Goal: Navigation & Orientation: Understand site structure

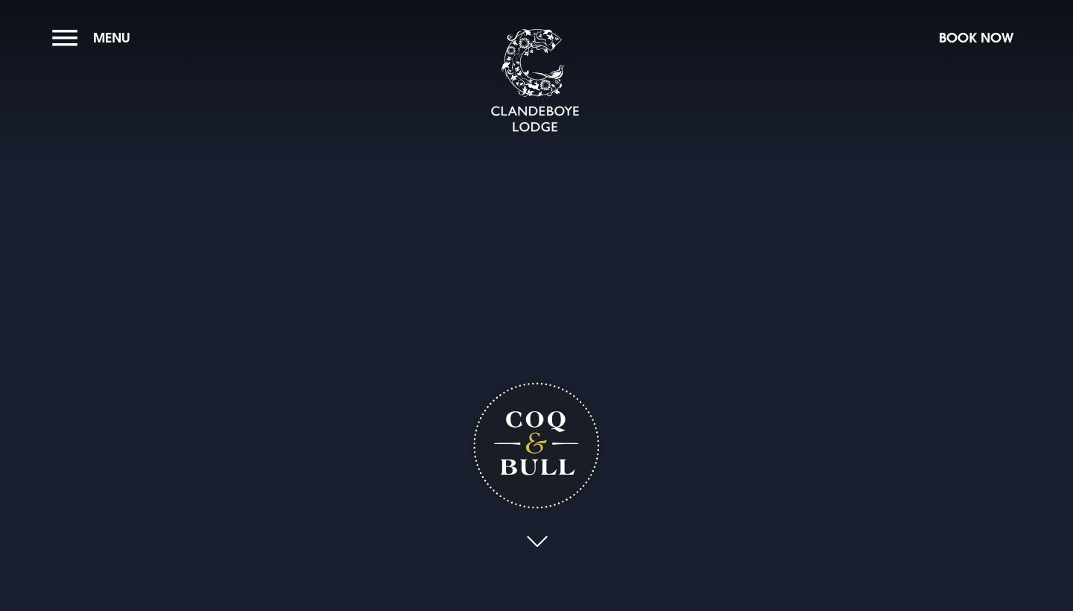
checkbox input "true"
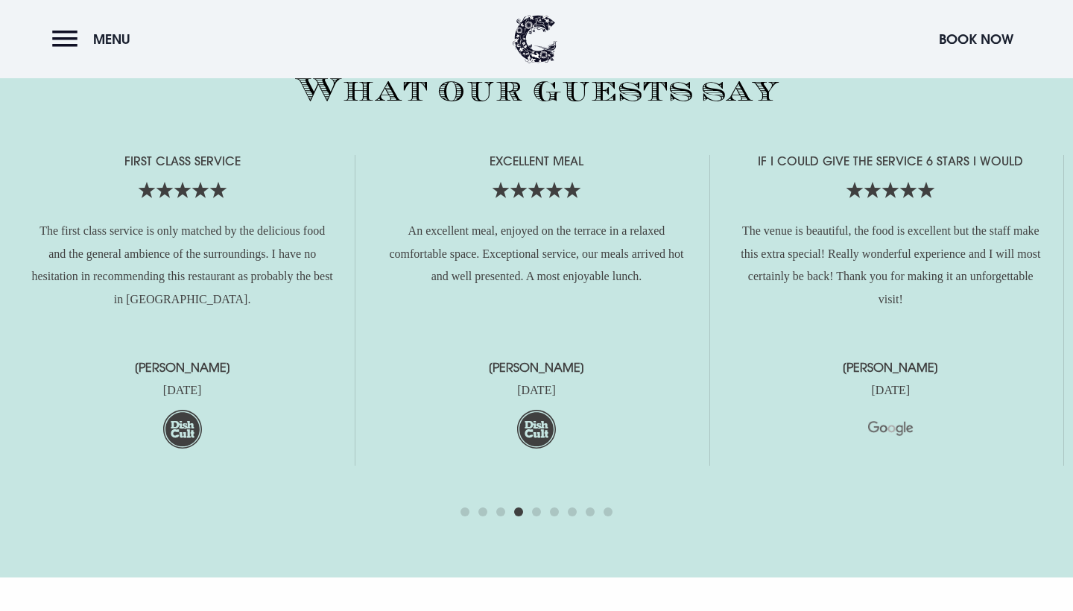
scroll to position [3681, 0]
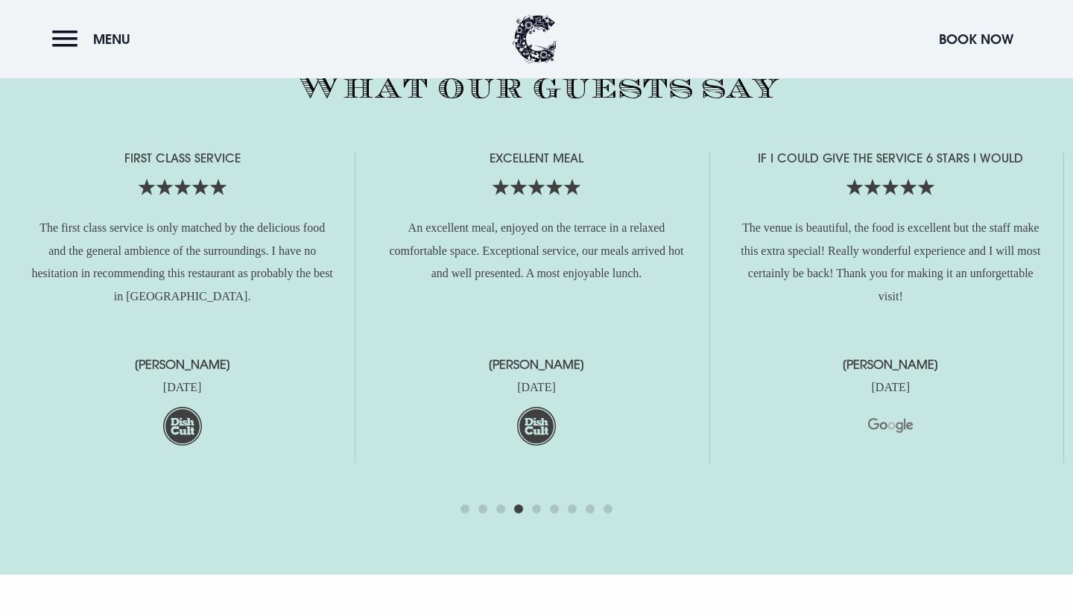
click at [534, 505] on span "Go to slide 5" at bounding box center [536, 509] width 9 height 9
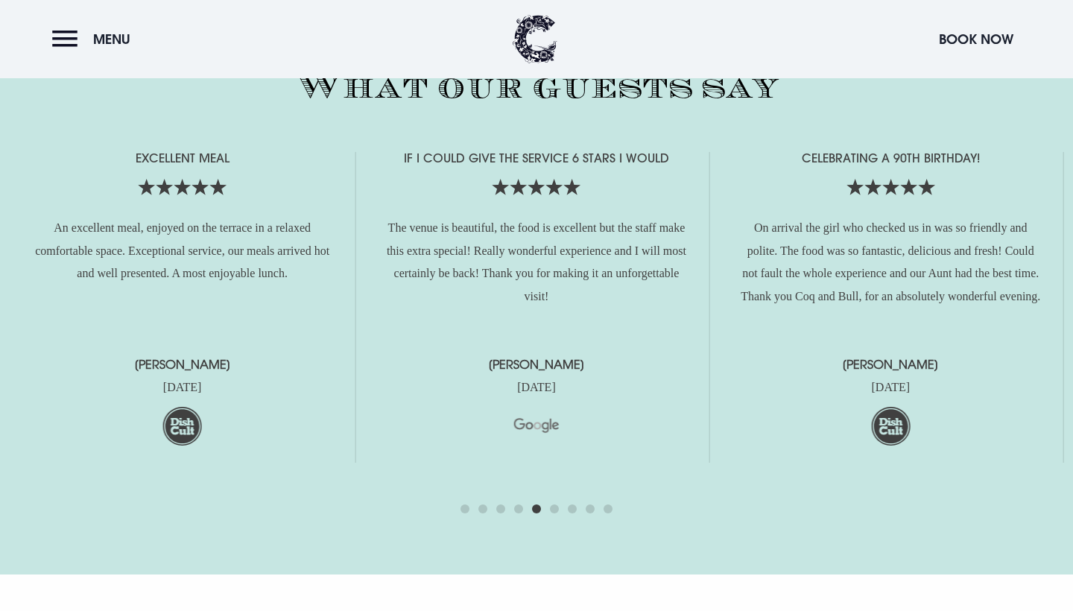
click at [553, 505] on span "Go to slide 6" at bounding box center [554, 509] width 9 height 9
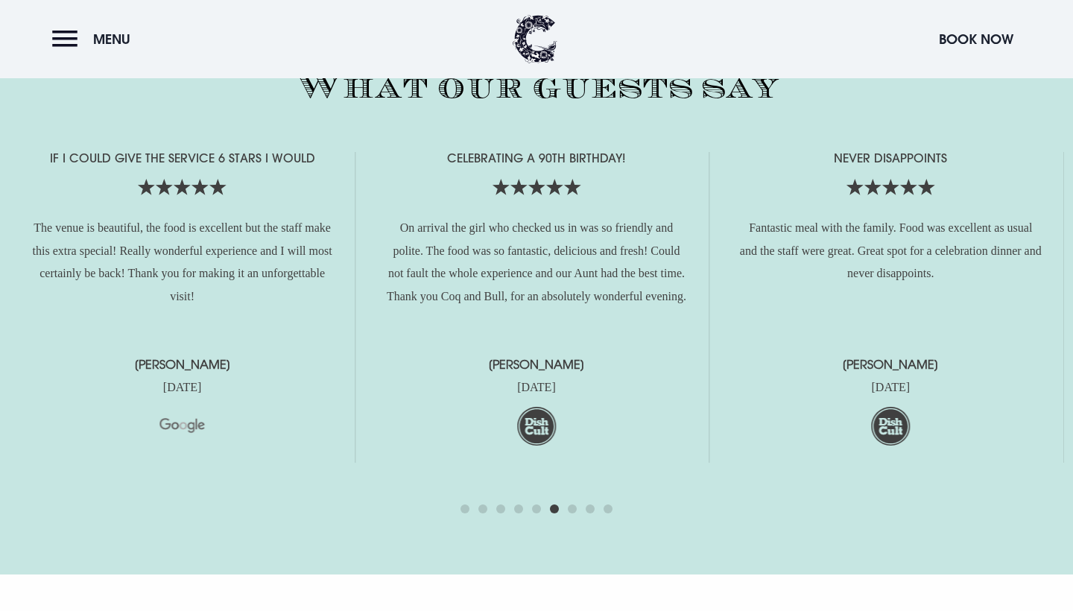
click at [572, 507] on span "Go to slide 7" at bounding box center [572, 509] width 9 height 9
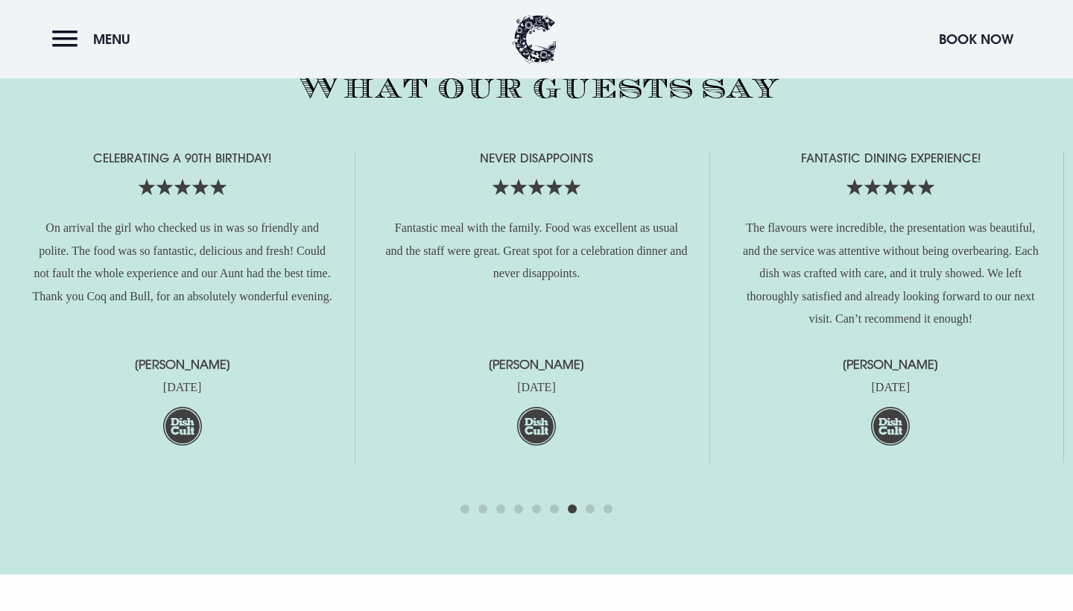
click at [586, 506] on span "Go to slide 8" at bounding box center [590, 509] width 9 height 9
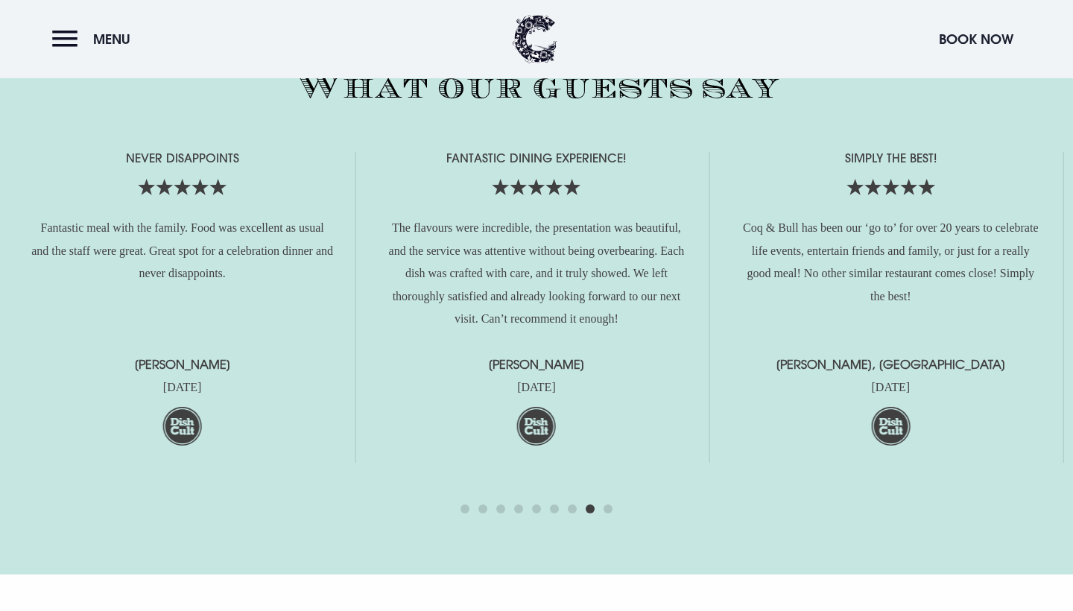
click at [606, 505] on span "Go to slide 9" at bounding box center [608, 509] width 9 height 9
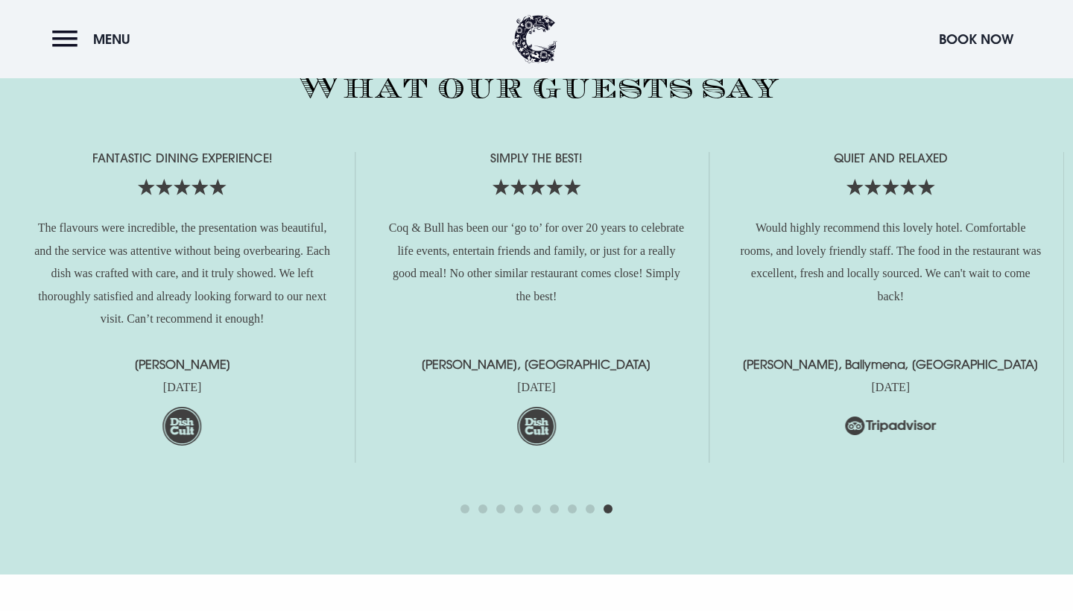
scroll to position [3691, 0]
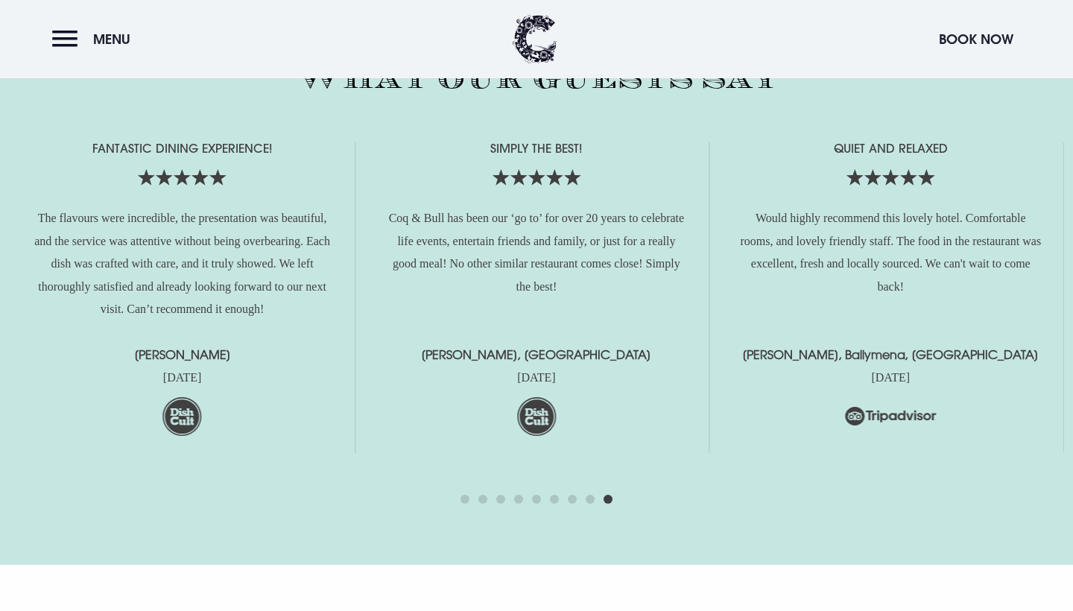
click at [462, 499] on div at bounding box center [537, 499] width 152 height 18
click at [463, 498] on span "Go to slide 1" at bounding box center [465, 499] width 9 height 9
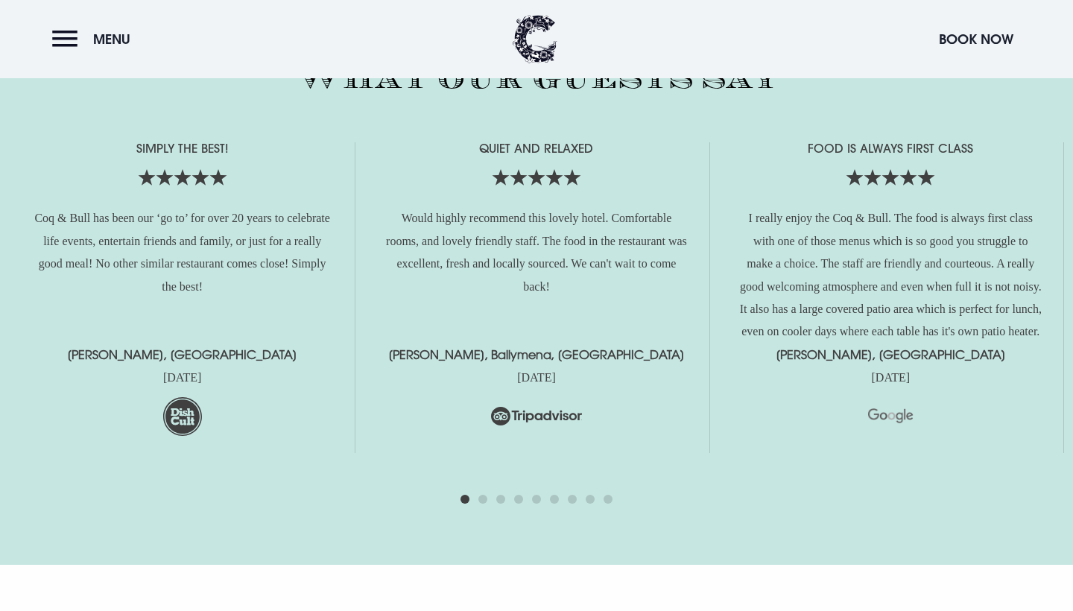
click at [480, 496] on span "Go to slide 2" at bounding box center [482, 499] width 9 height 9
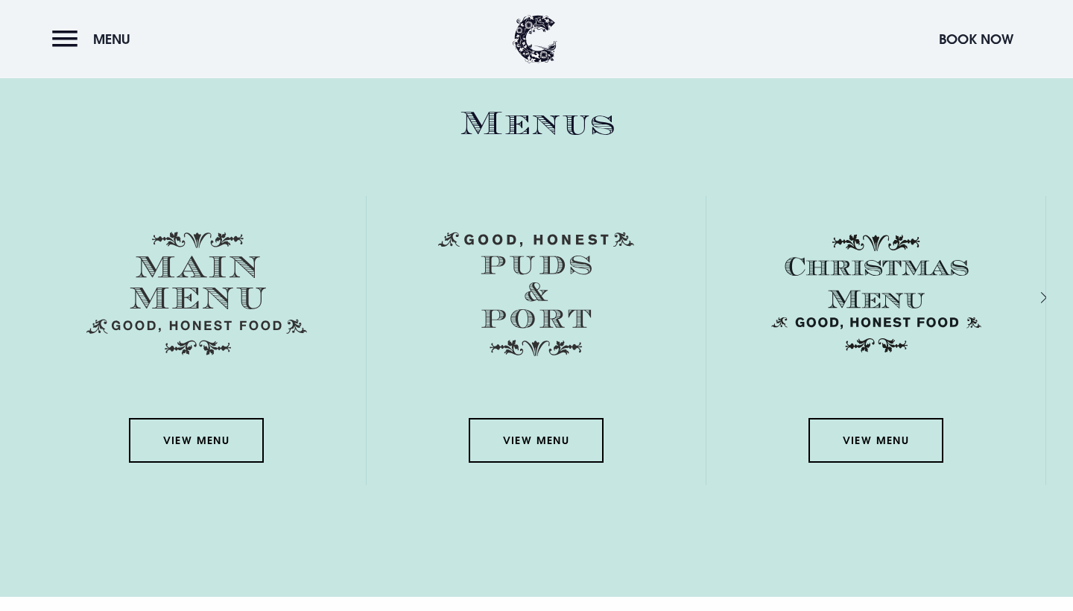
scroll to position [2476, 0]
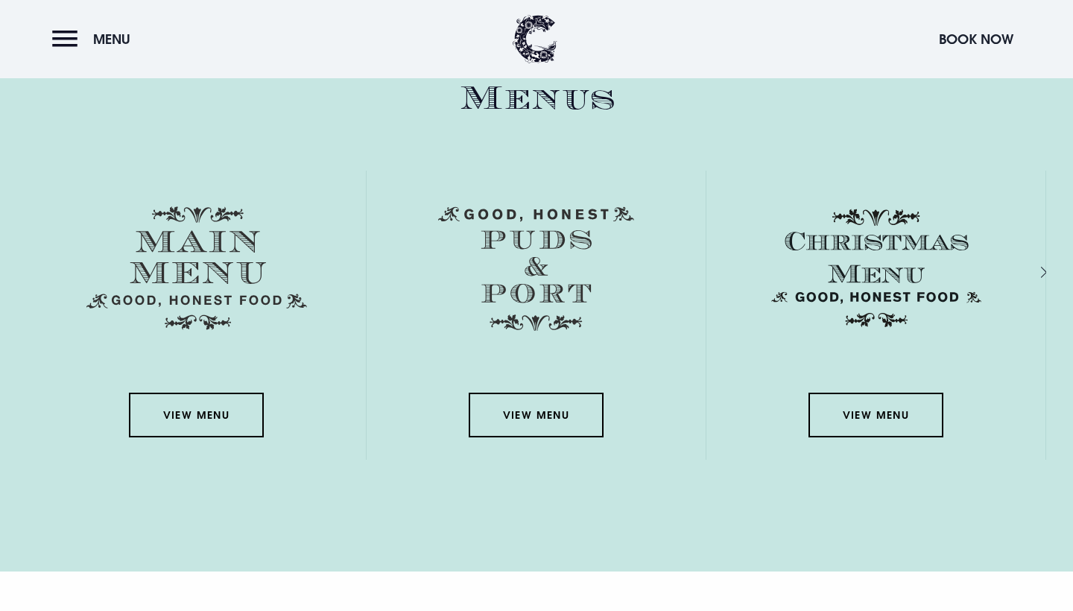
click at [1035, 270] on div "Next slide" at bounding box center [1028, 272] width 14 height 22
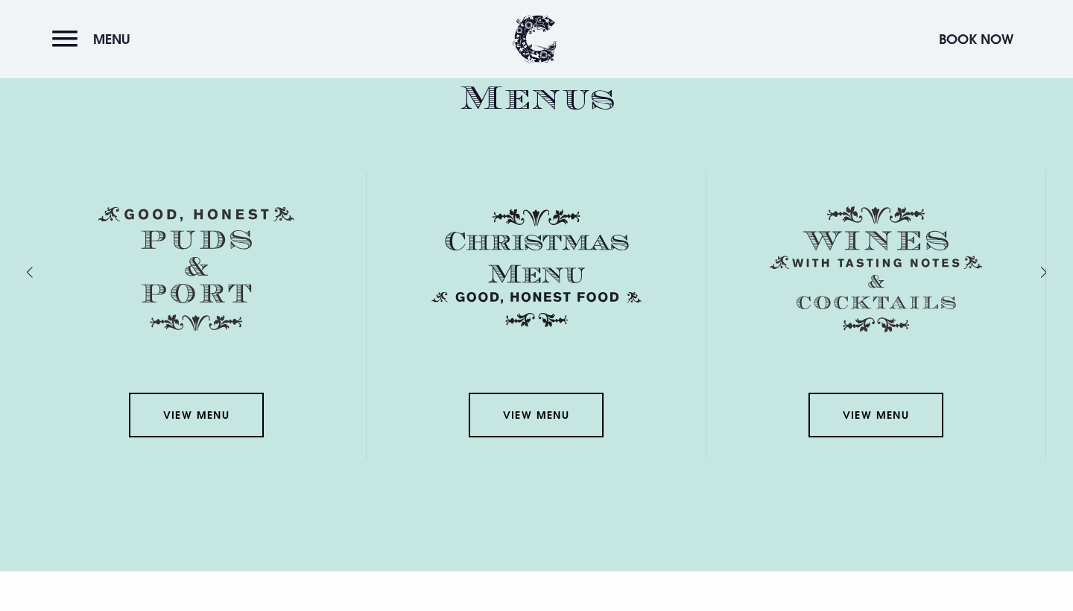
click at [1035, 270] on div "Next slide" at bounding box center [1028, 272] width 14 height 22
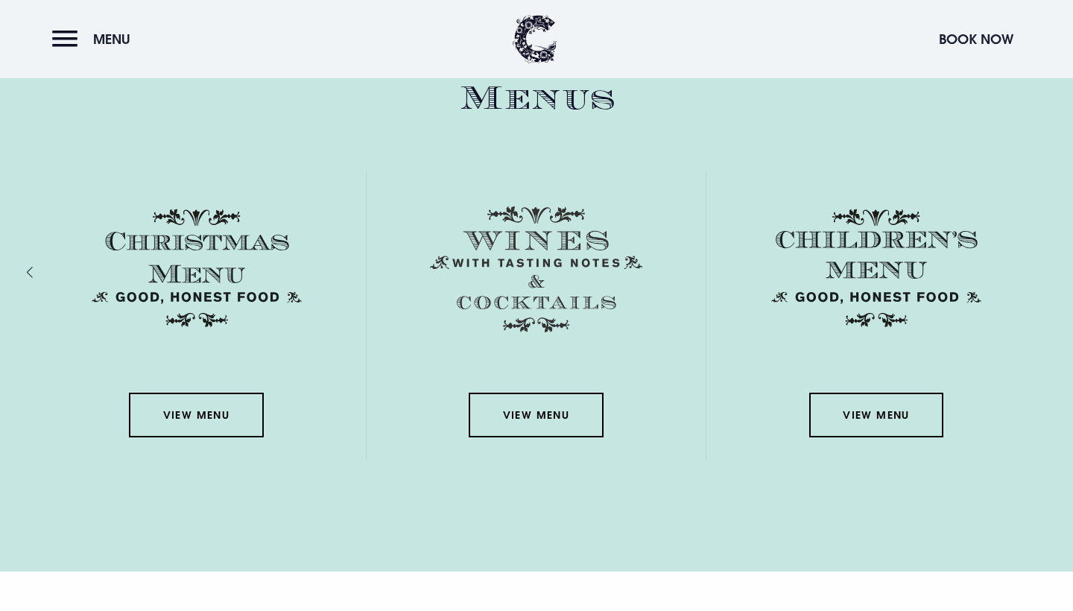
click at [1043, 270] on div "View Menu" at bounding box center [877, 315] width 340 height 289
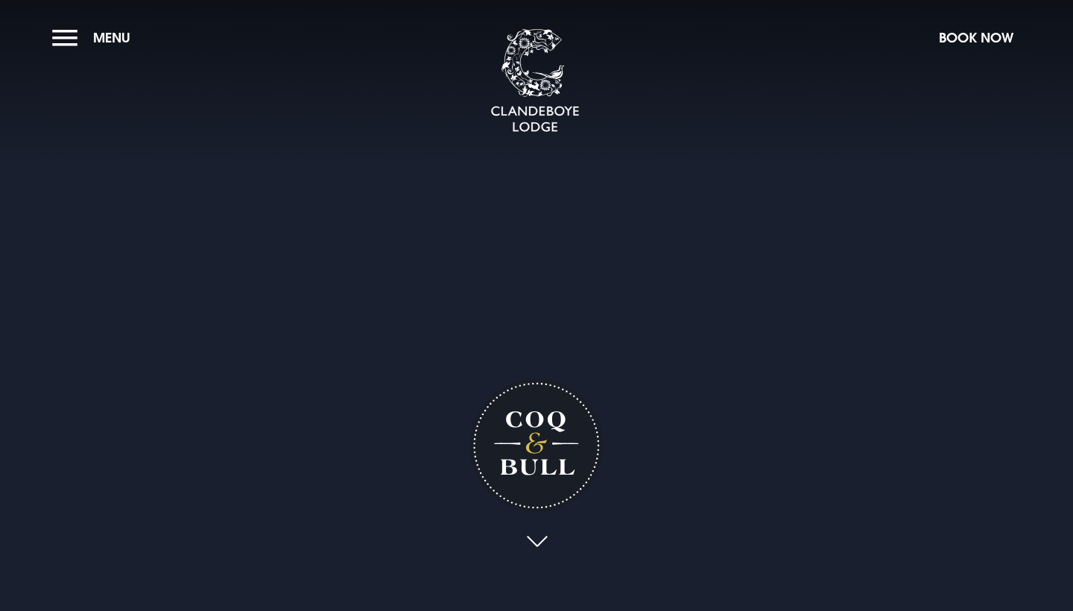
scroll to position [0, 0]
